Goal: Find specific page/section: Find specific page/section

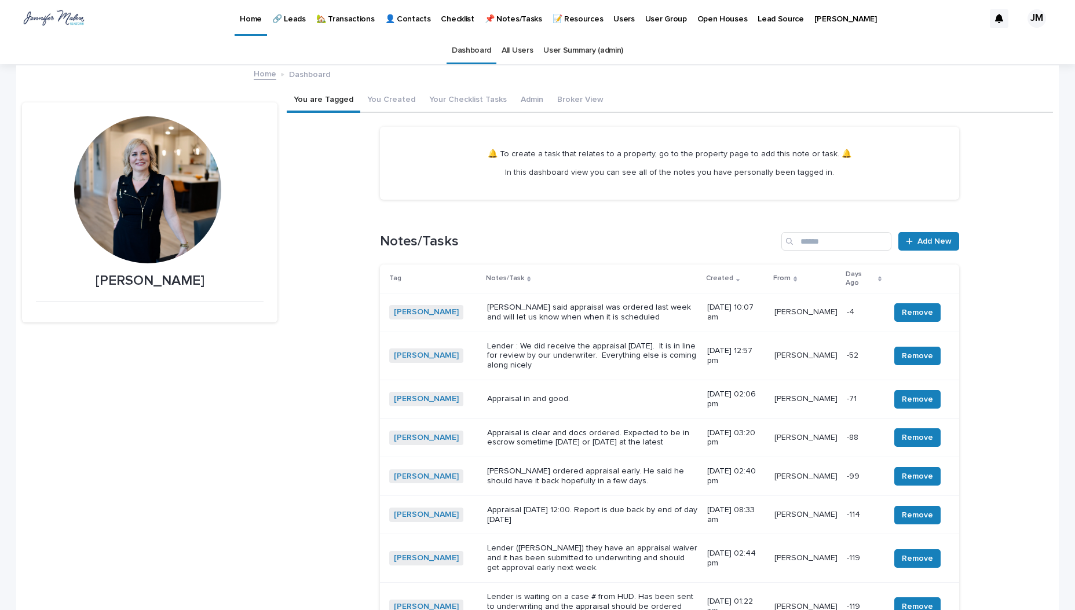
click at [349, 23] on p "🏡 Transactions" at bounding box center [345, 12] width 58 height 24
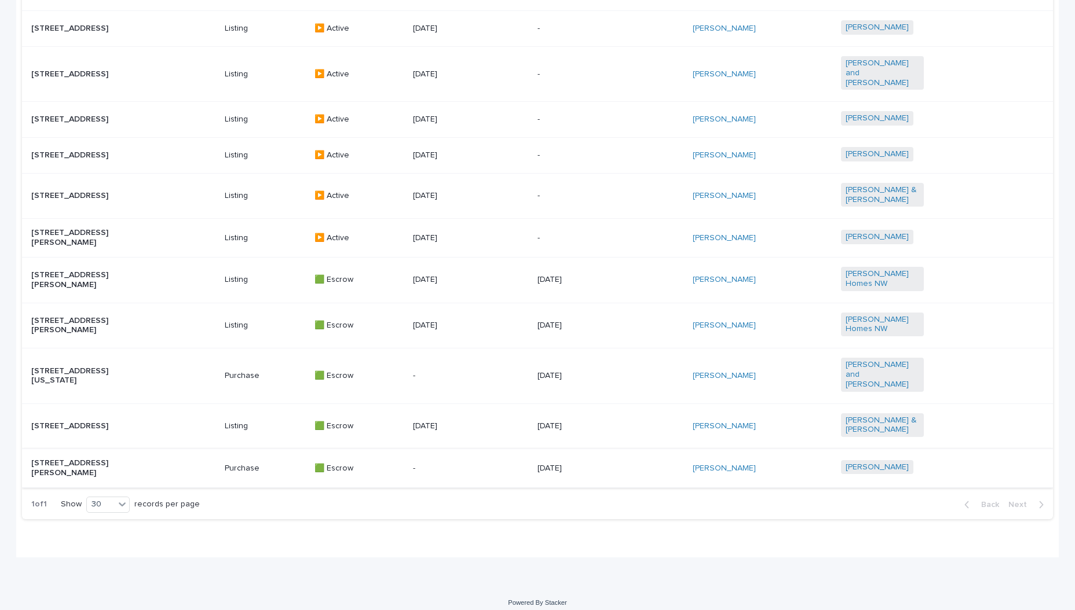
scroll to position [634, 0]
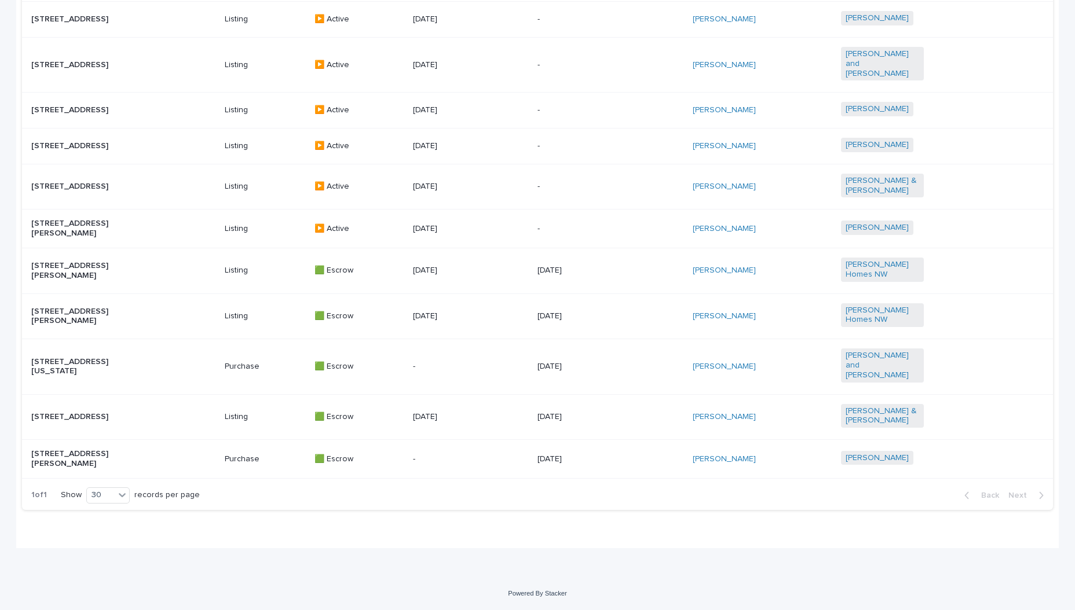
click at [67, 317] on p "[STREET_ADDRESS][PERSON_NAME]" at bounding box center [72, 317] width 83 height 20
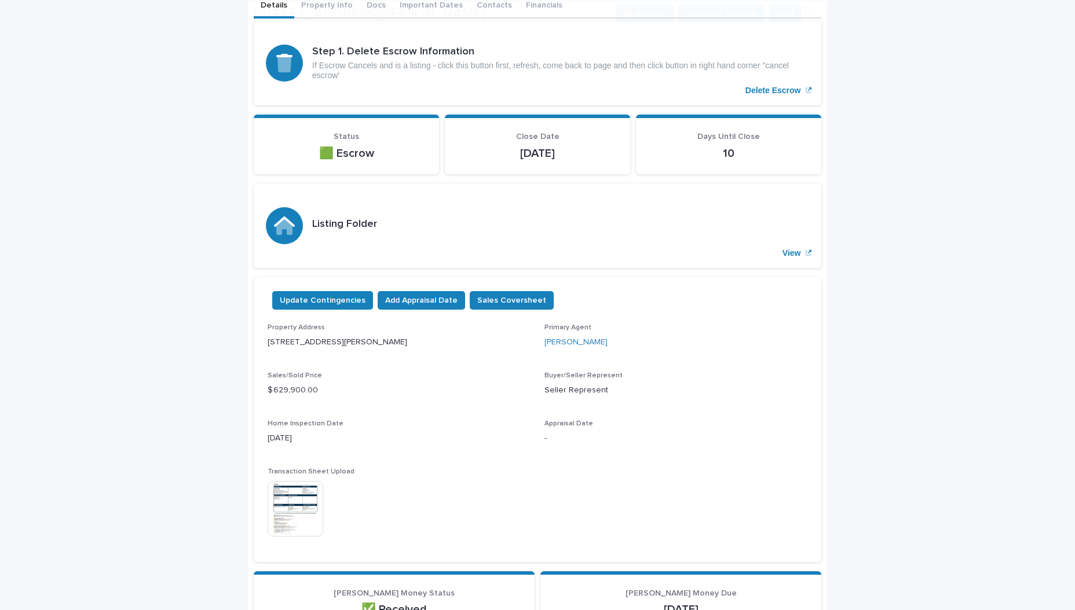
scroll to position [348, 0]
